Goal: Transaction & Acquisition: Book appointment/travel/reservation

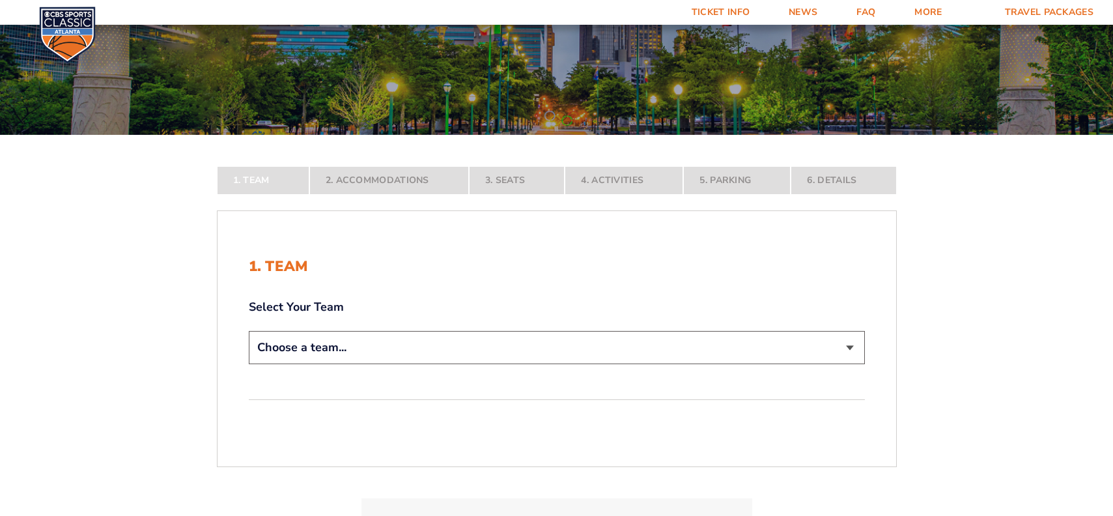
scroll to position [208, 0]
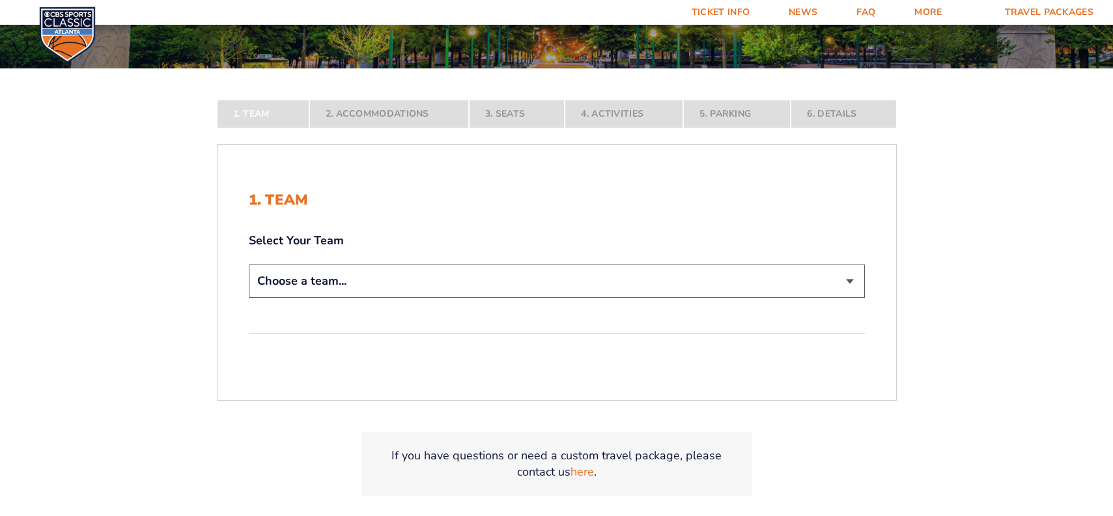
click at [849, 286] on select "Choose a team... [US_STATE] Wildcats [US_STATE] State Buckeyes [US_STATE] Tar H…" at bounding box center [557, 280] width 616 height 33
select select "12956"
click at [249, 298] on select "Choose a team... [US_STATE] Wildcats [US_STATE] State Buckeyes [US_STATE] Tar H…" at bounding box center [557, 280] width 616 height 33
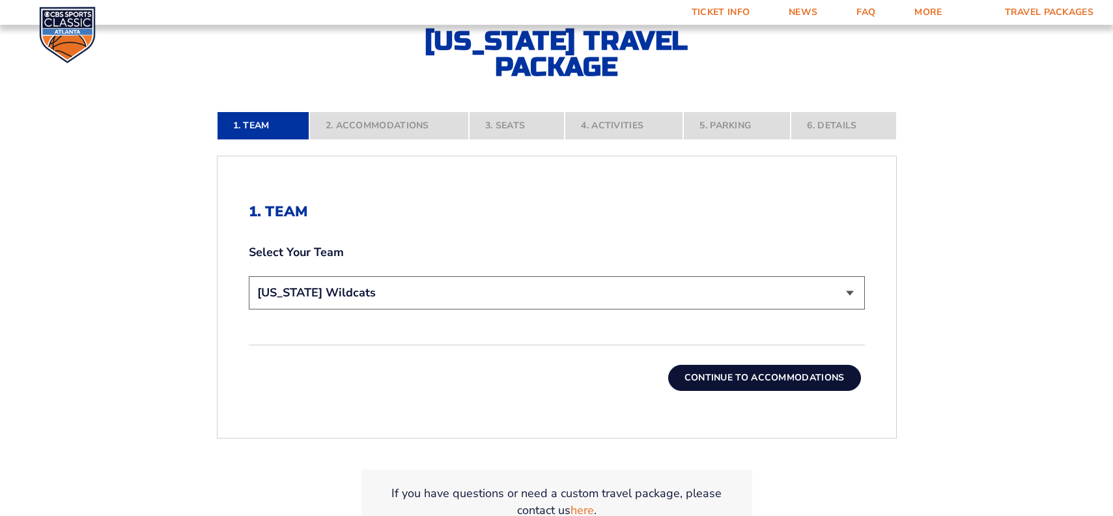
scroll to position [291, 0]
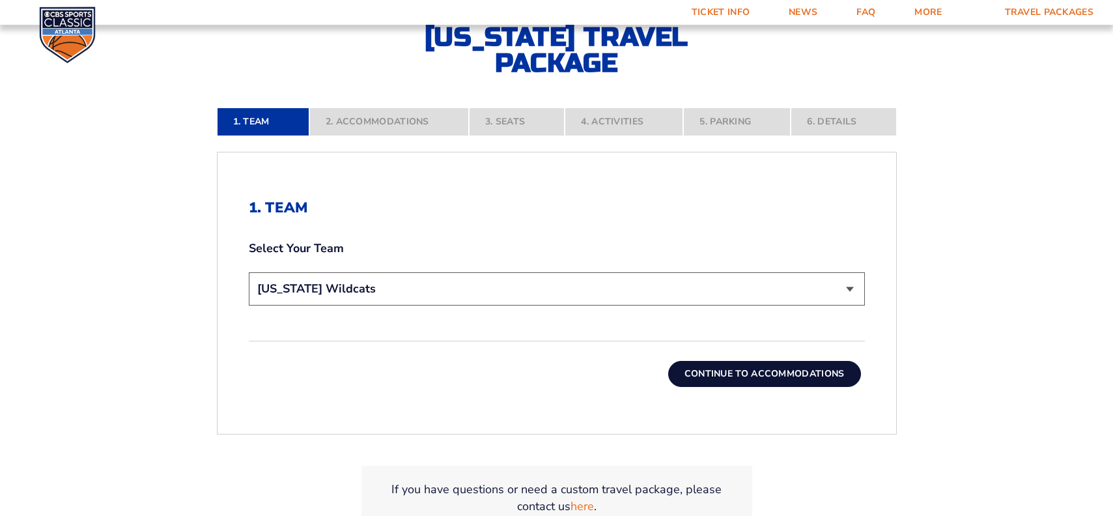
click at [757, 372] on button "Continue To Accommodations" at bounding box center [764, 374] width 193 height 26
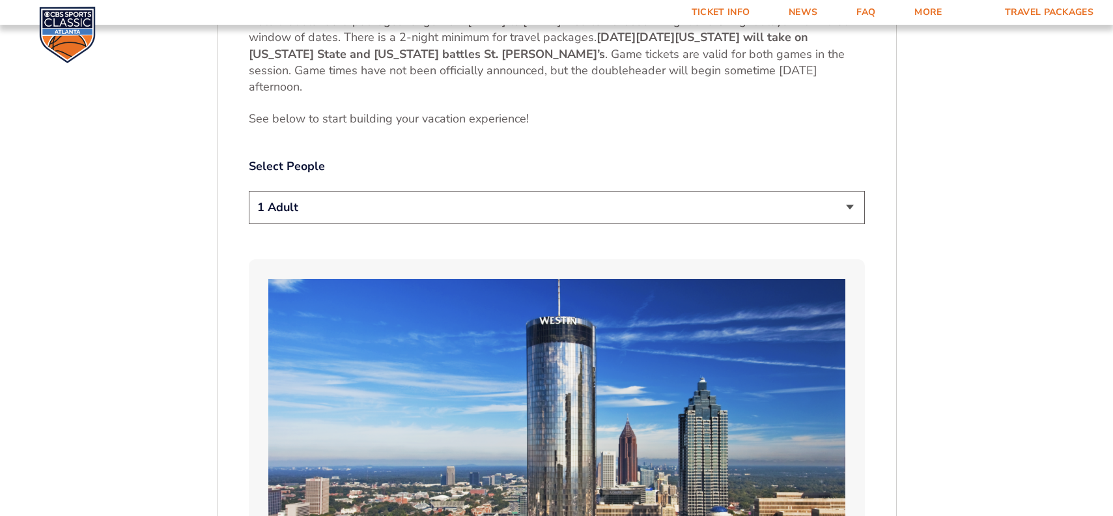
scroll to position [668, 0]
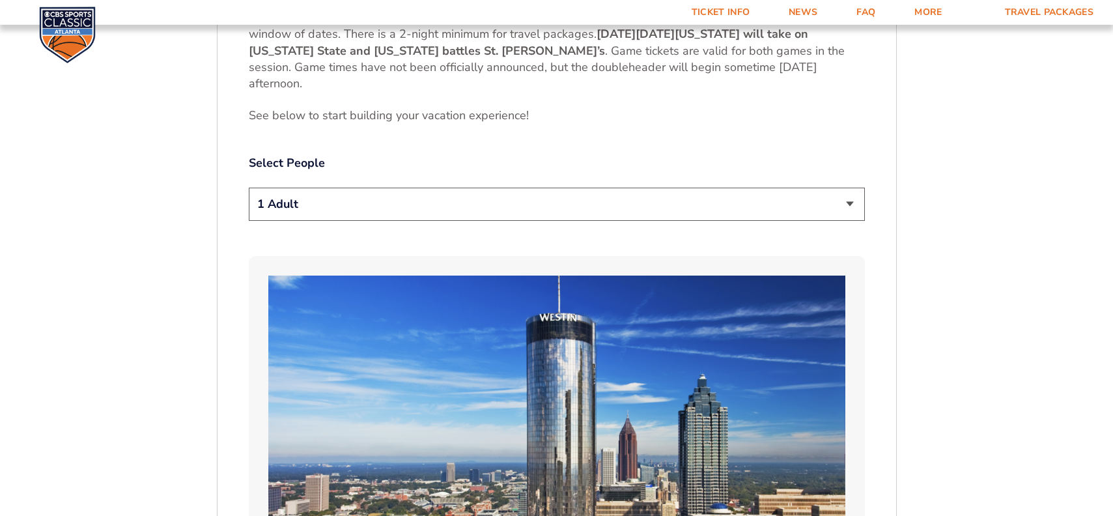
click at [848, 207] on select "1 Adult 2 Adults 3 Adults 4 Adults 2 Adults + 1 Child 2 Adults + 2 Children 2 A…" at bounding box center [557, 204] width 616 height 33
select select "2 Adults + 2 Children"
click at [249, 188] on select "1 Adult 2 Adults 3 Adults 4 Adults 2 Adults + 1 Child 2 Adults + 2 Children 2 A…" at bounding box center [557, 204] width 616 height 33
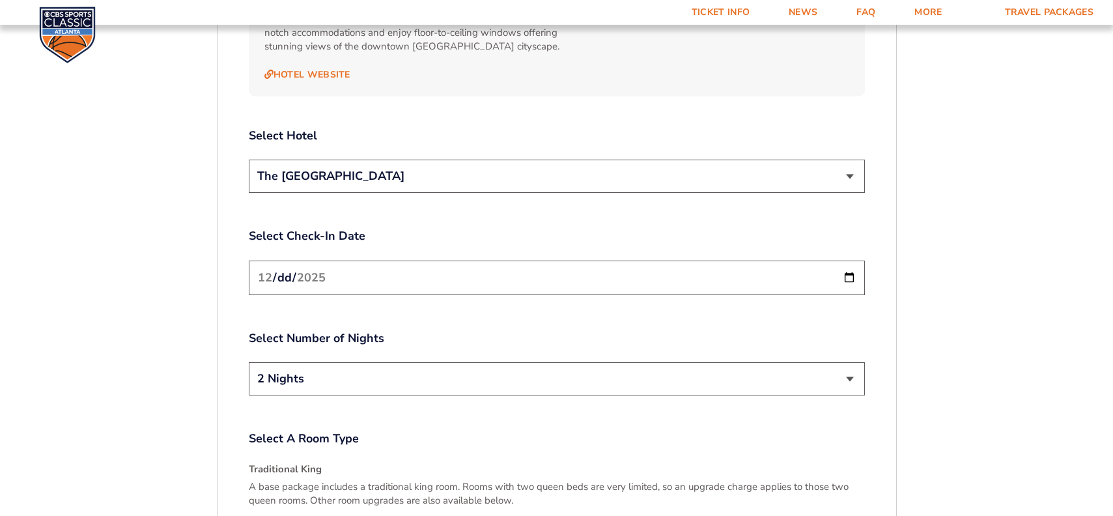
scroll to position [1514, 0]
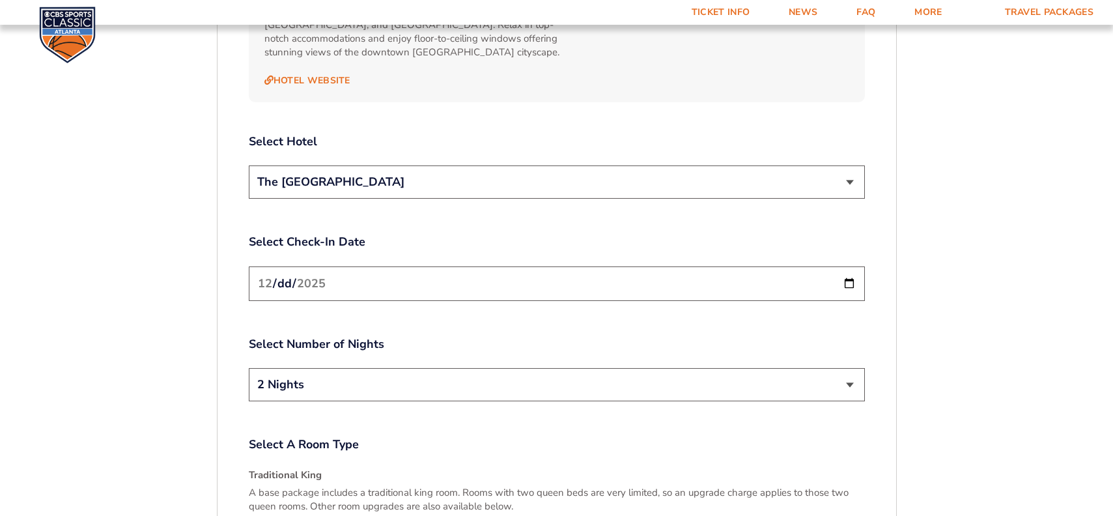
click at [852, 176] on select "The [GEOGRAPHIC_DATA]" at bounding box center [557, 181] width 616 height 33
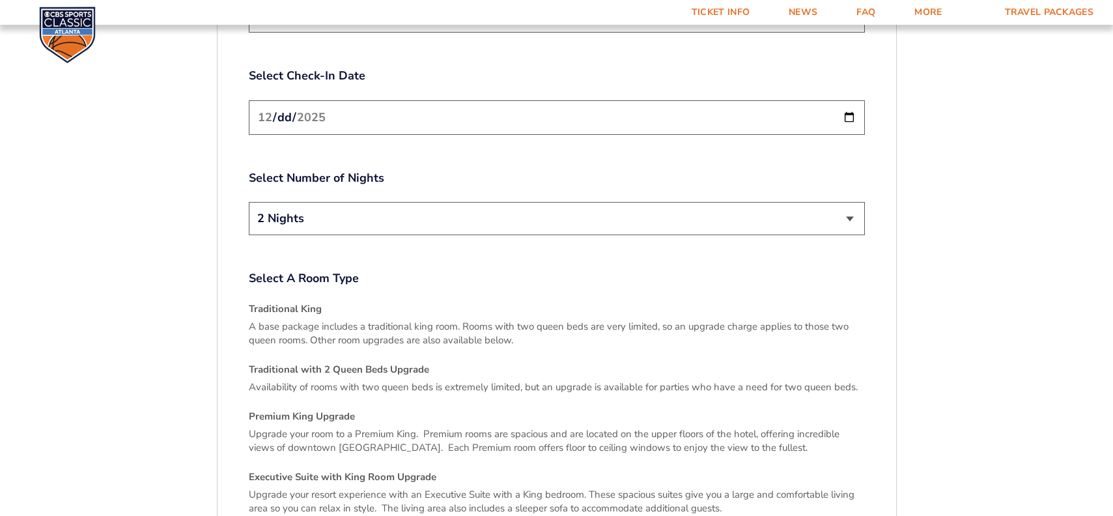
scroll to position [1688, 0]
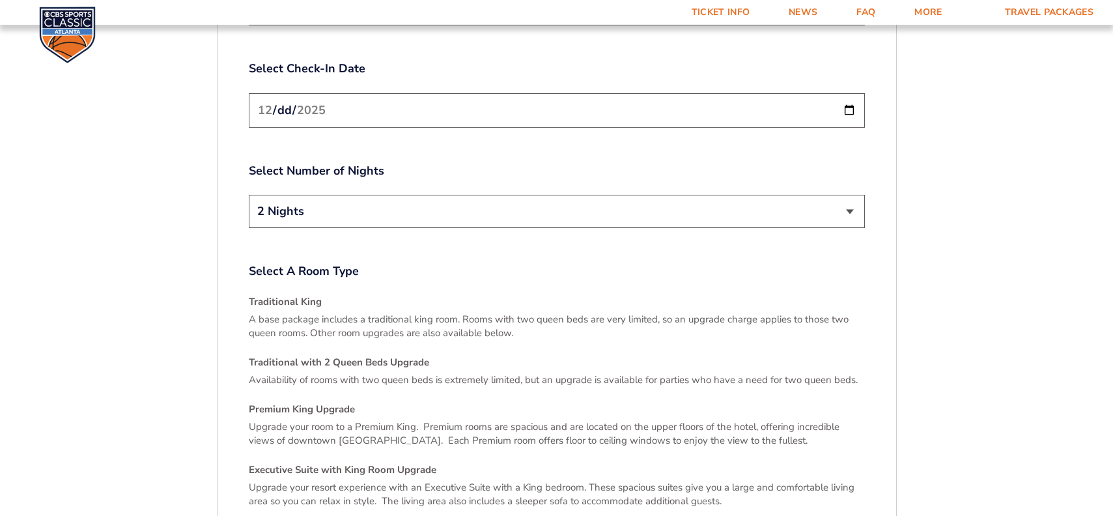
click at [856, 196] on select "2 Nights 3 Nights" at bounding box center [557, 211] width 616 height 33
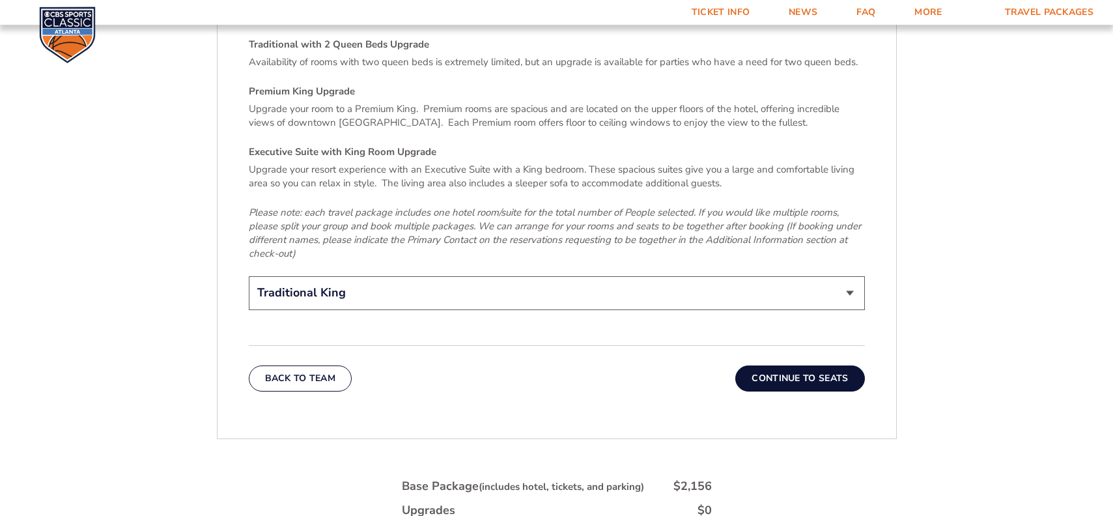
scroll to position [2007, 0]
click at [850, 280] on select "Traditional King Traditional with 2 Queen Beds Upgrade (+$45 per night) Premium…" at bounding box center [557, 291] width 616 height 33
select select "Traditional with 2 Queen Beds Upgrade"
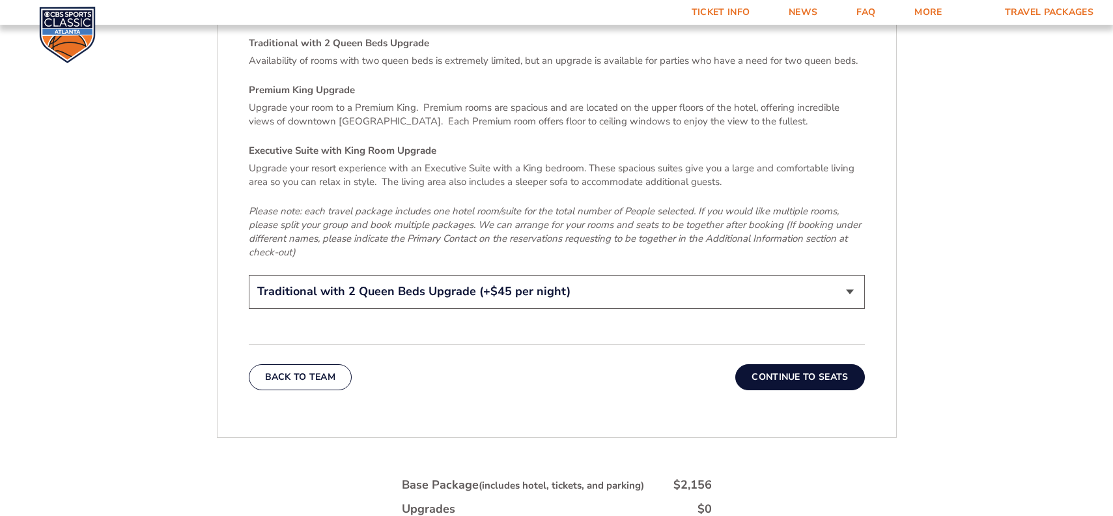
click at [249, 275] on select "Traditional King Traditional with 2 Queen Beds Upgrade (+$45 per night) Premium…" at bounding box center [557, 291] width 616 height 33
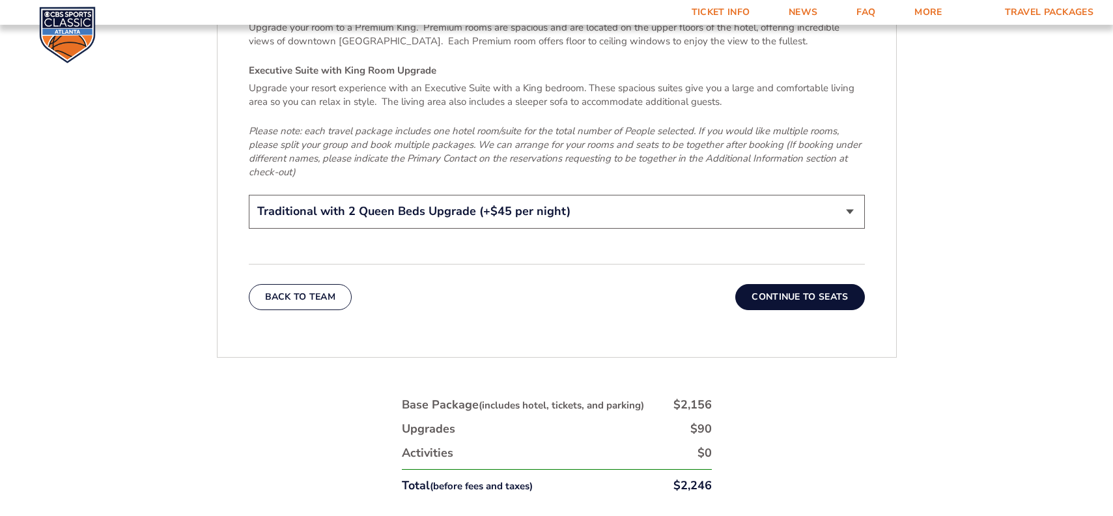
scroll to position [2093, 0]
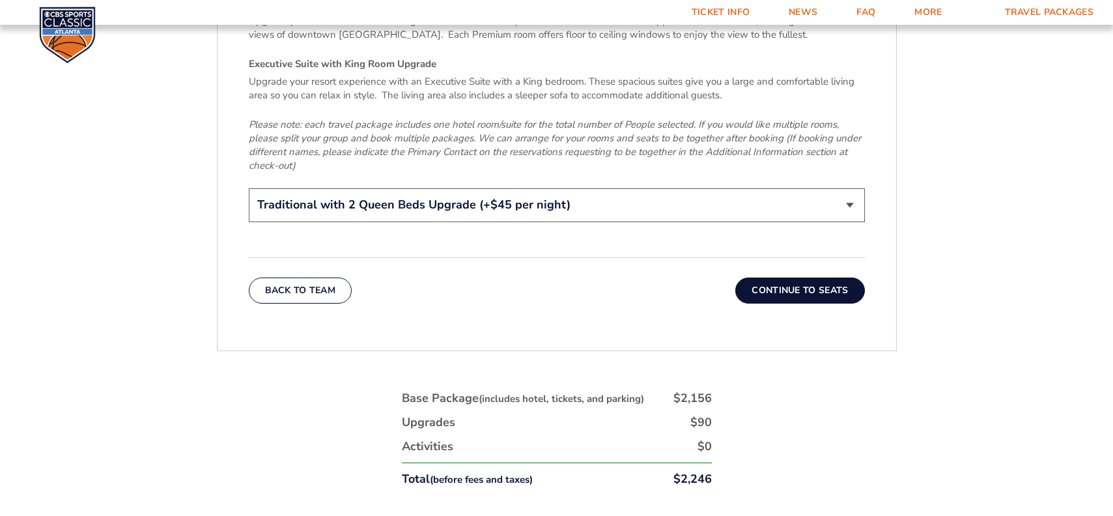
click at [822, 277] on button "Continue To Seats" at bounding box center [799, 290] width 129 height 26
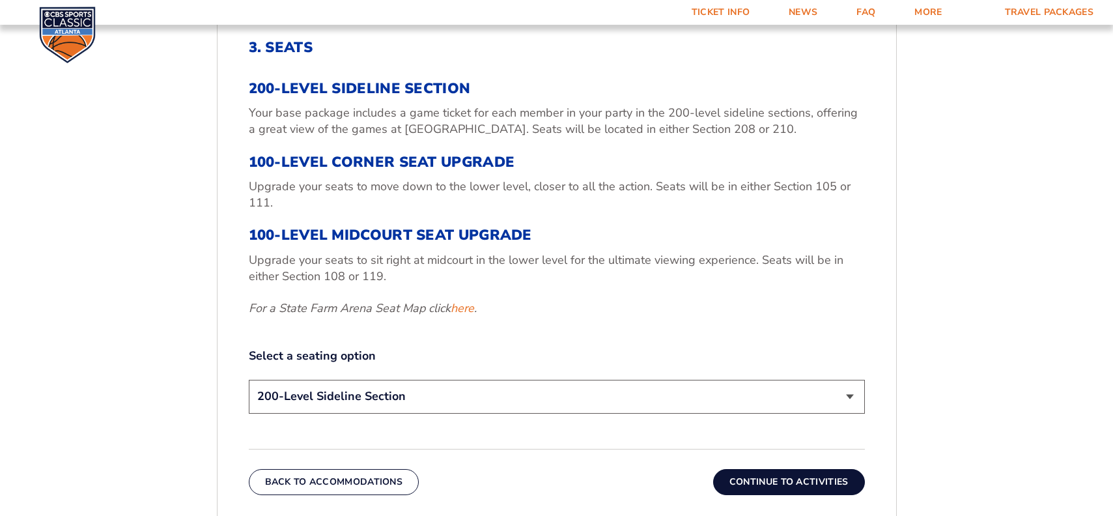
scroll to position [450, 0]
click at [851, 395] on select "200-Level Sideline Section 100-Level Corner Seat Upgrade (+$120 per person) 100…" at bounding box center [557, 397] width 616 height 33
select select "100-Level Corner Seat Upgrade"
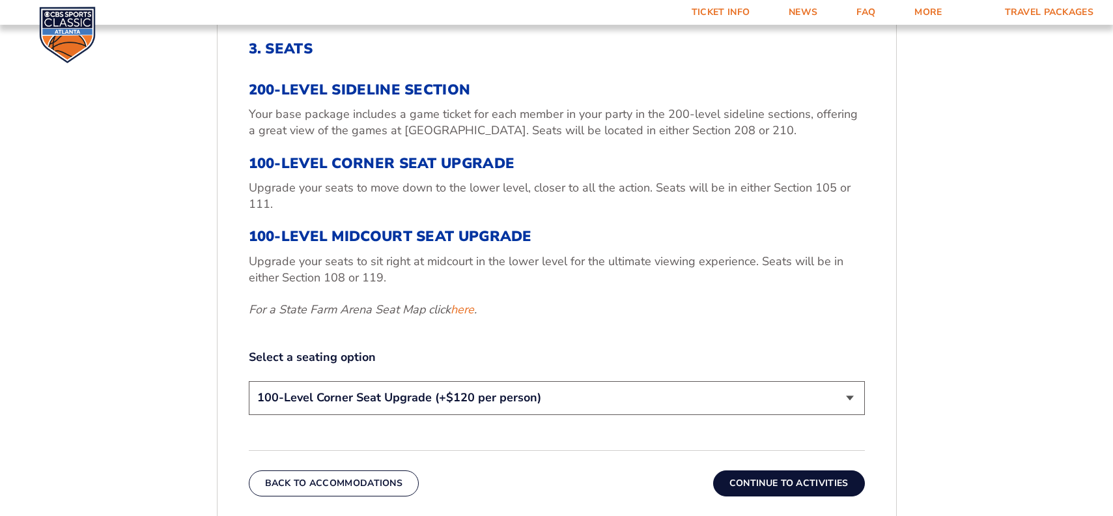
click at [249, 381] on select "200-Level Sideline Section 100-Level Corner Seat Upgrade (+$120 per person) 100…" at bounding box center [557, 397] width 616 height 33
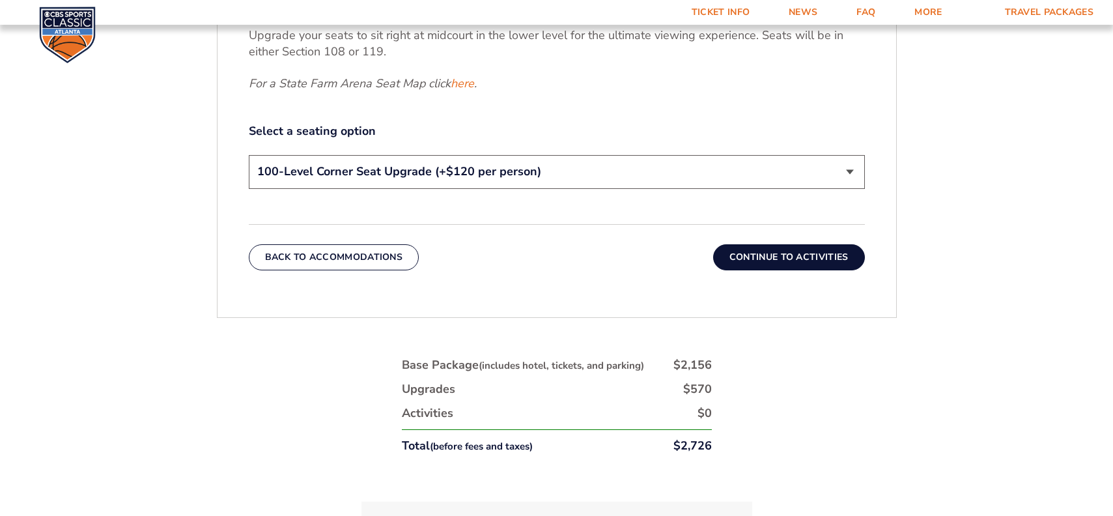
scroll to position [684, 0]
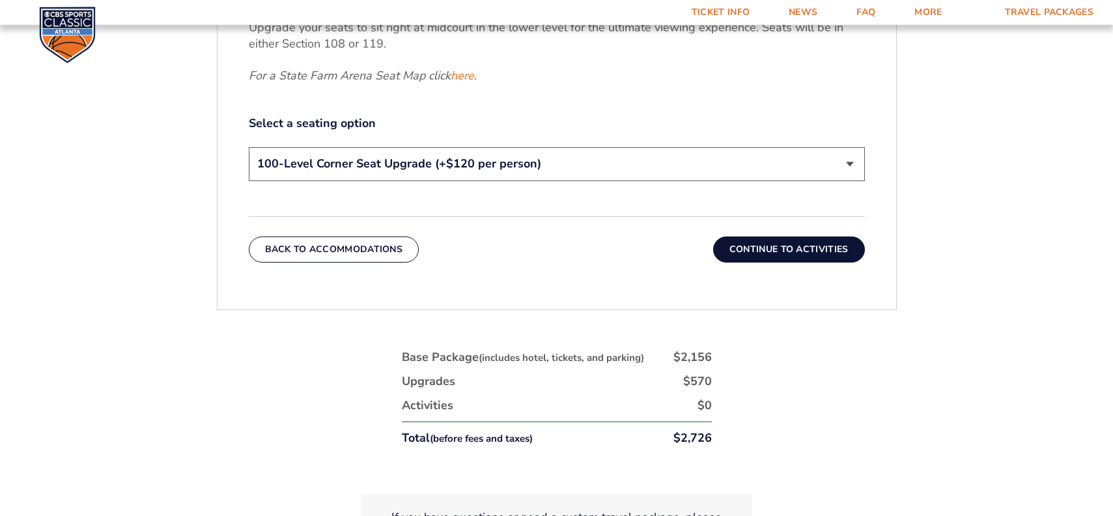
click at [803, 252] on button "Continue To Activities" at bounding box center [789, 249] width 152 height 26
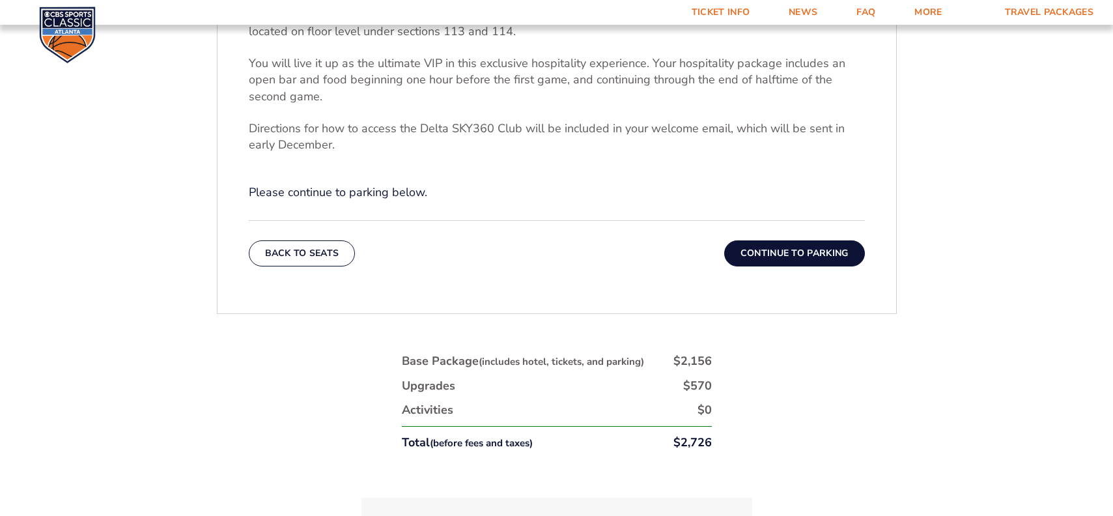
scroll to position [525, 0]
click at [805, 258] on button "Continue To Parking" at bounding box center [794, 253] width 141 height 26
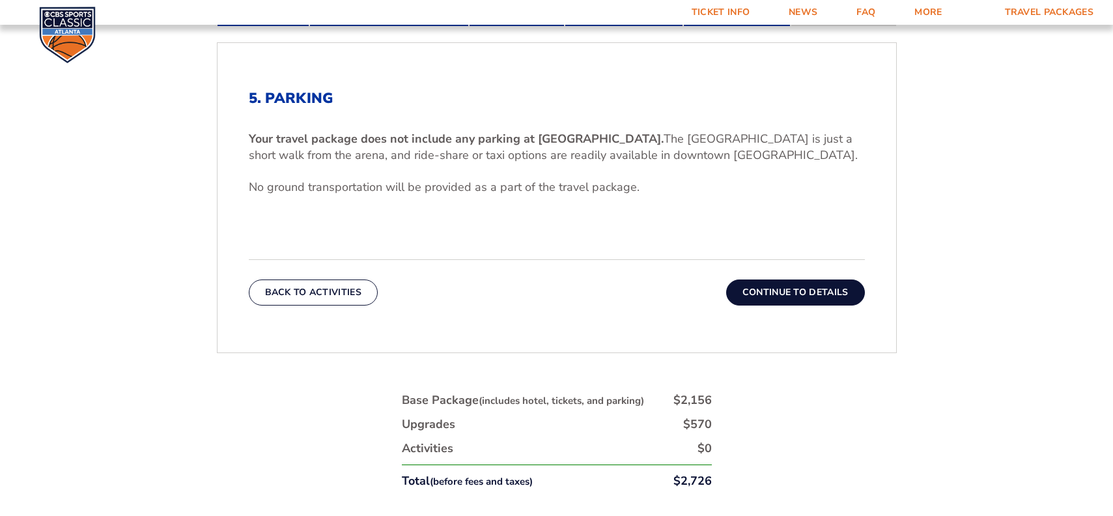
scroll to position [404, 0]
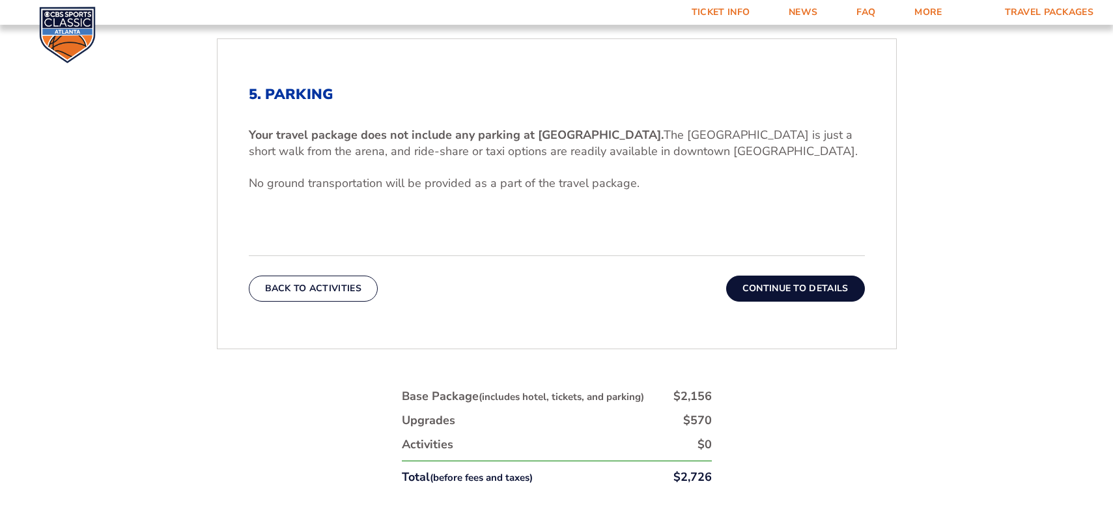
click at [803, 289] on button "Continue To Details" at bounding box center [795, 288] width 139 height 26
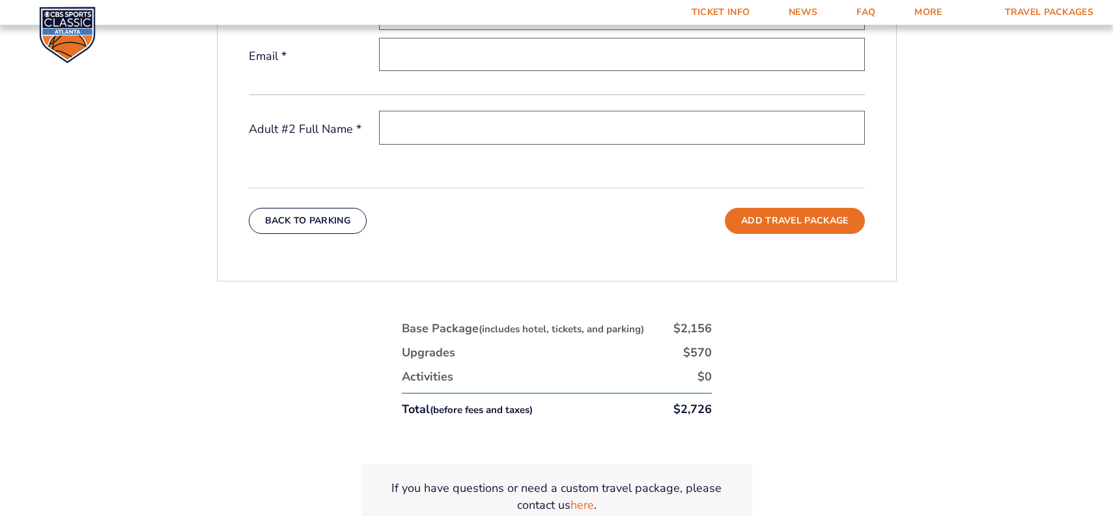
scroll to position [555, 0]
